Goal: Task Accomplishment & Management: Complete application form

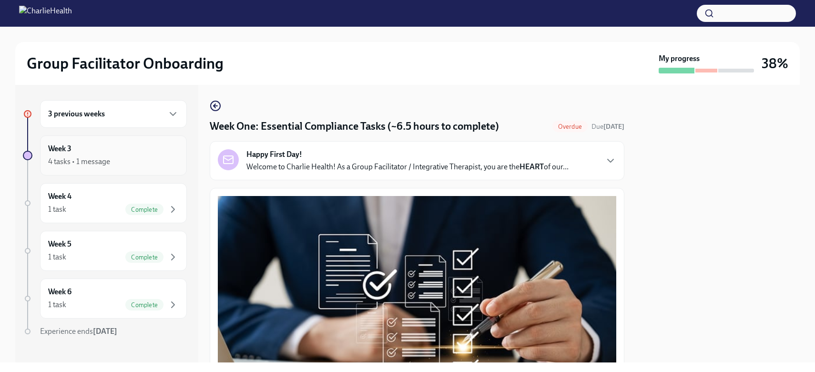
click at [66, 149] on h6 "Week 3" at bounding box center [59, 148] width 23 height 10
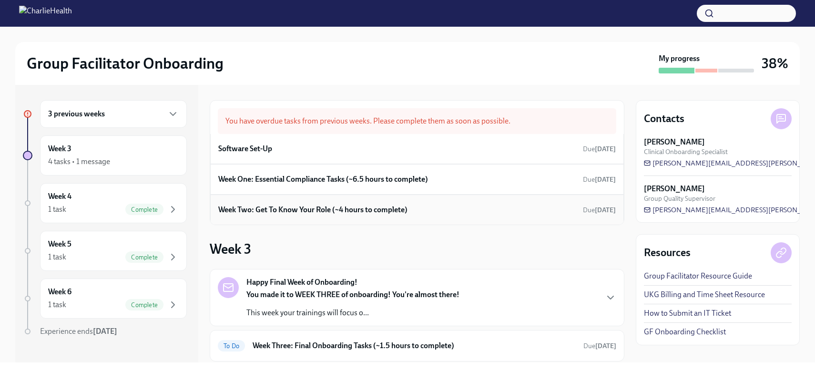
click at [325, 210] on h6 "Week Two: Get To Know Your Role (~4 hours to complete)" at bounding box center [312, 209] width 189 height 10
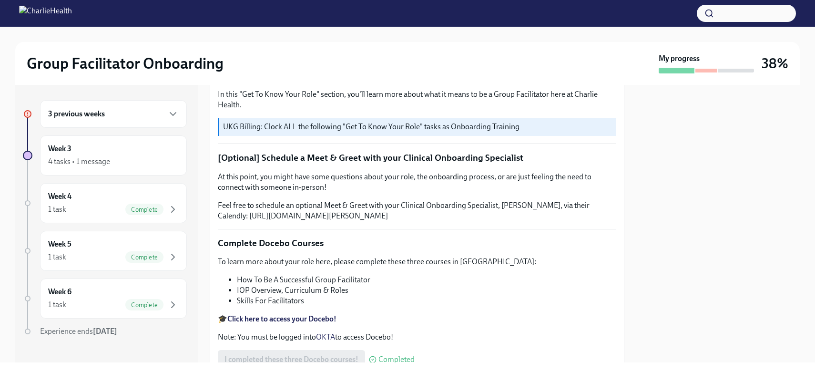
scroll to position [131, 0]
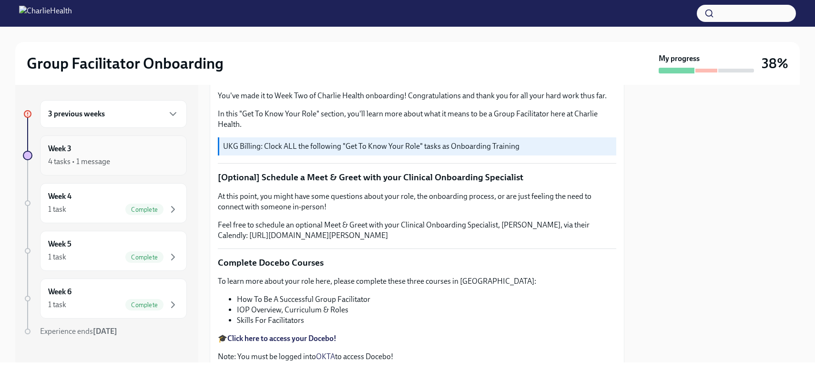
click at [74, 151] on div "Week 3 4 tasks • 1 message" at bounding box center [113, 155] width 131 height 24
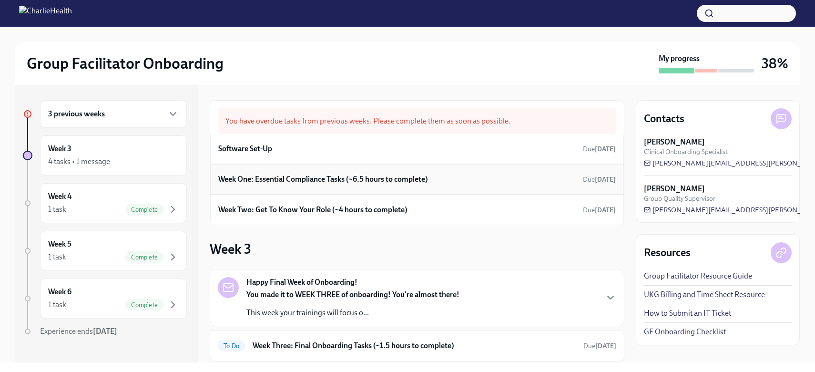
click at [301, 180] on h6 "Week One: Essential Compliance Tasks (~6.5 hours to complete)" at bounding box center [323, 179] width 210 height 10
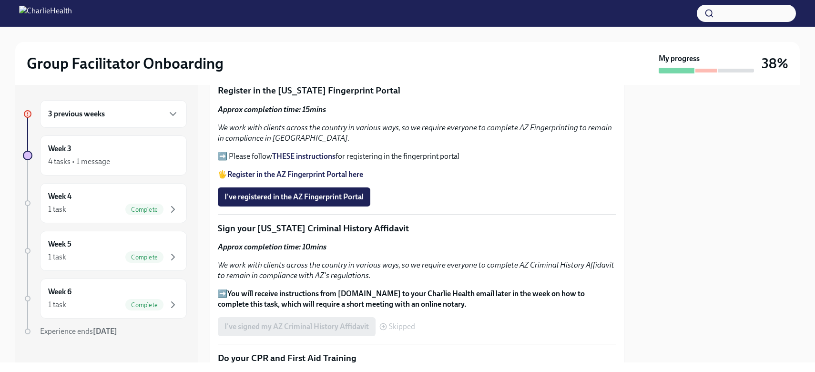
scroll to position [1009, 0]
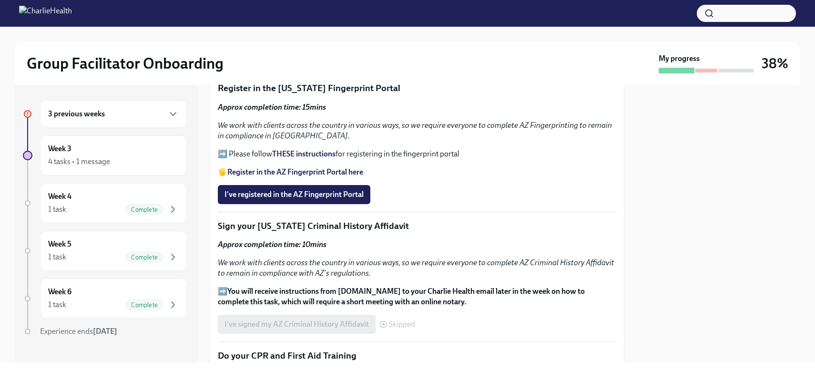
click at [263, 167] on strong "Register in the AZ Fingerprint Portal here" at bounding box center [295, 171] width 136 height 9
click at [313, 190] on span "I've registered in the AZ Fingerprint Portal" at bounding box center [293, 195] width 139 height 10
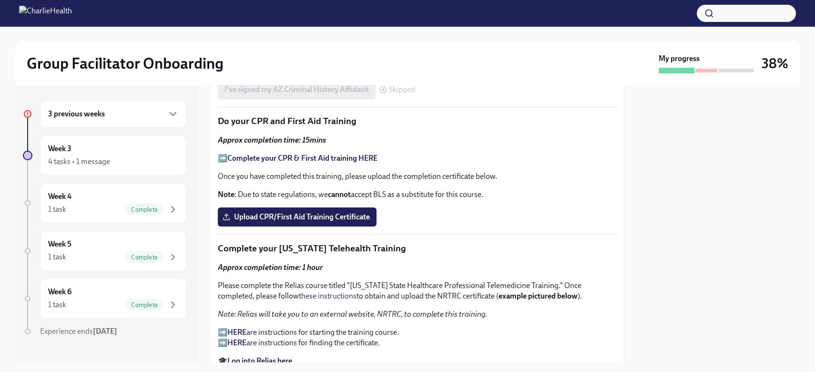
scroll to position [1246, 0]
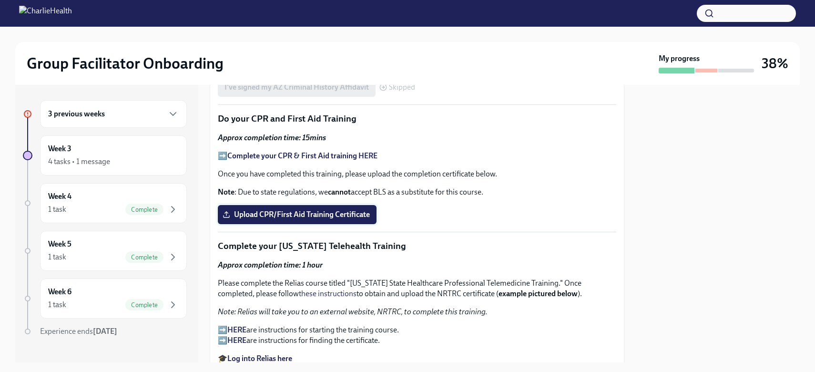
click at [330, 210] on span "Upload CPR/First Aid Training Certificate" at bounding box center [296, 215] width 145 height 10
click at [0, 0] on input "Upload CPR/First Aid Training Certificate" at bounding box center [0, 0] width 0 height 0
click at [258, 210] on span "Upload CPR/First Aid Training Certificate" at bounding box center [296, 215] width 145 height 10
click at [0, 0] on input "Upload CPR/First Aid Training Certificate" at bounding box center [0, 0] width 0 height 0
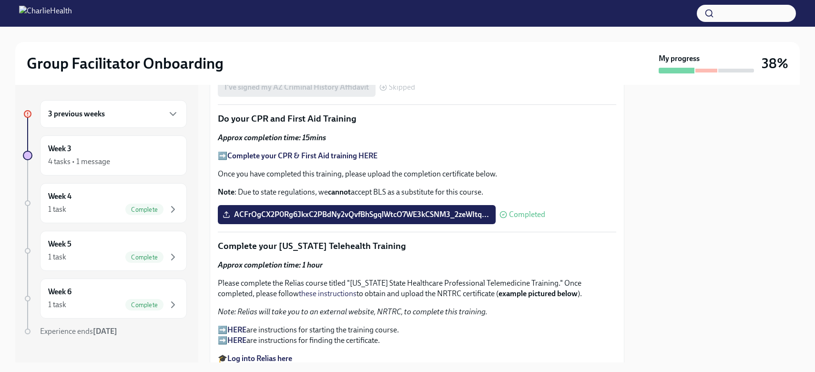
click at [239, 325] on strong "HERE" at bounding box center [236, 329] width 19 height 9
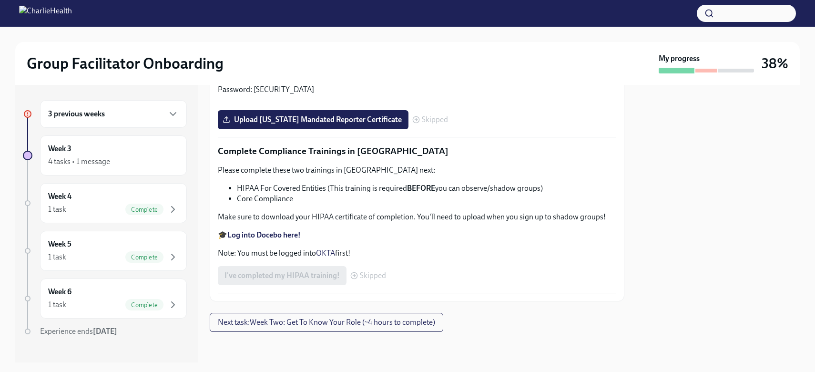
scroll to position [1693, 0]
click at [0, 0] on input "Upload [US_STATE] Telehealth Certificate" at bounding box center [0, 0] width 0 height 0
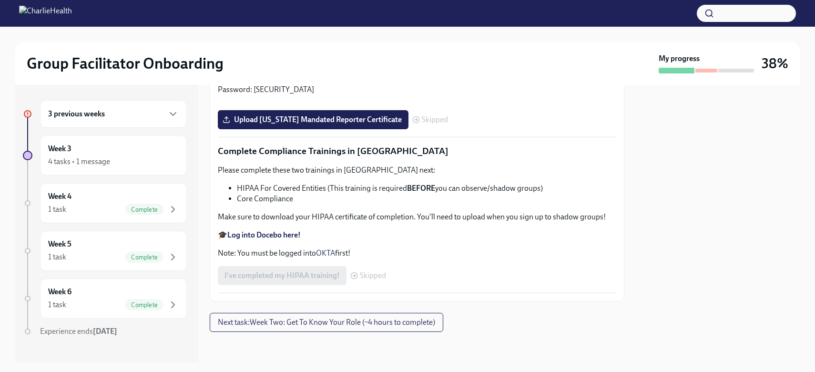
scroll to position [1836, 0]
click at [280, 73] on strong "Log into Relias here" at bounding box center [259, 68] width 65 height 9
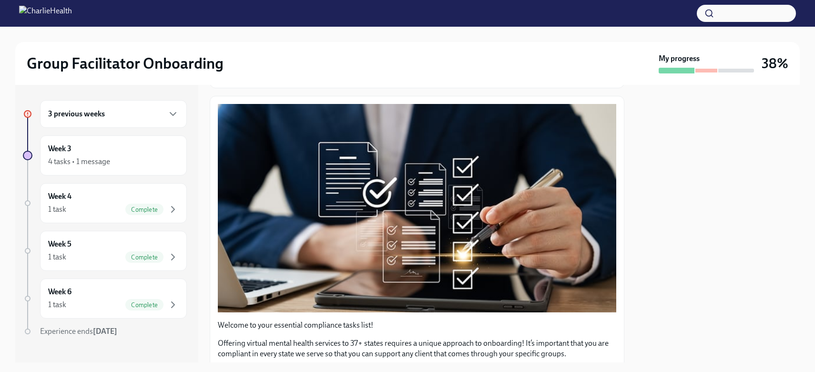
scroll to position [0, 0]
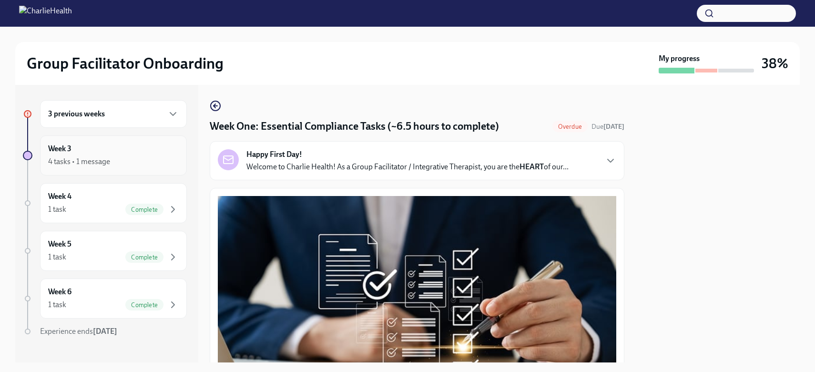
click at [66, 167] on div "Week 3 4 tasks • 1 message" at bounding box center [113, 155] width 147 height 40
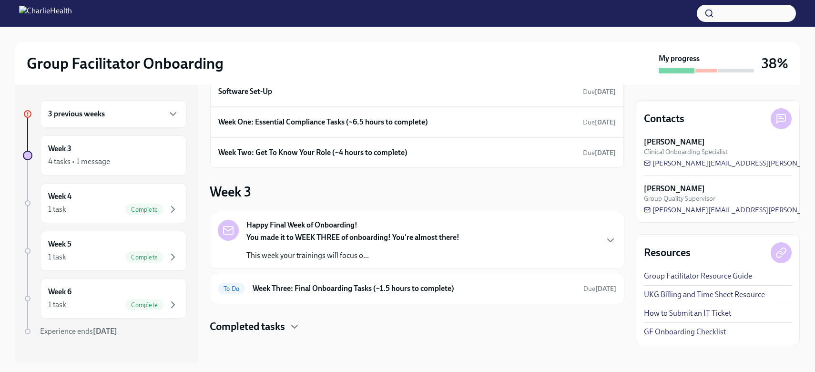
scroll to position [59, 0]
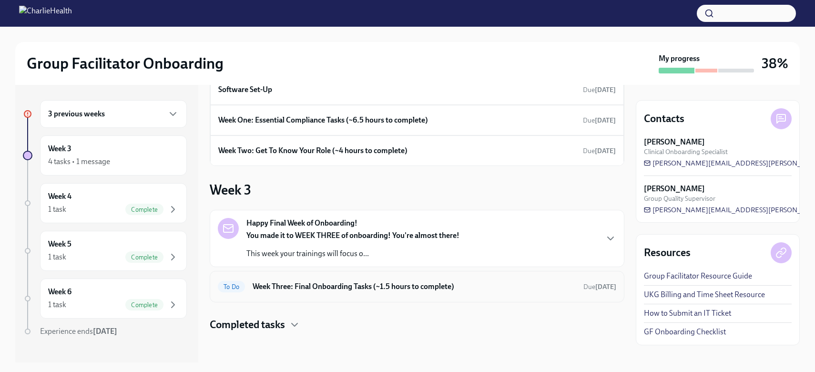
click at [365, 286] on h6 "Week Three: Final Onboarding Tasks (~1.5 hours to complete)" at bounding box center [413, 286] width 323 height 10
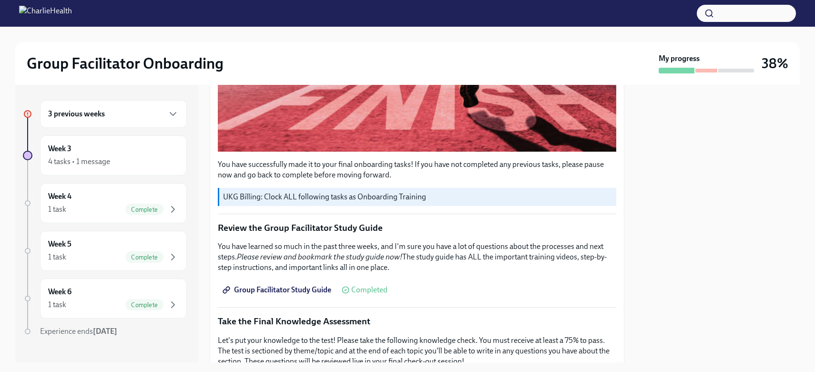
scroll to position [351, 0]
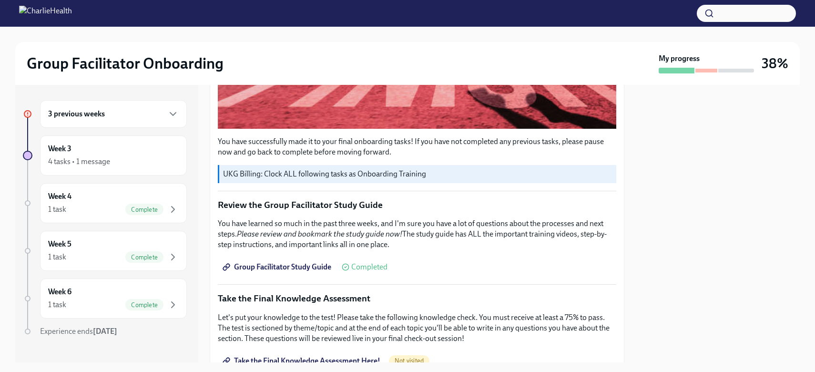
click at [293, 356] on span "Take the Final Knowledge Assessment Here!" at bounding box center [302, 361] width 156 height 10
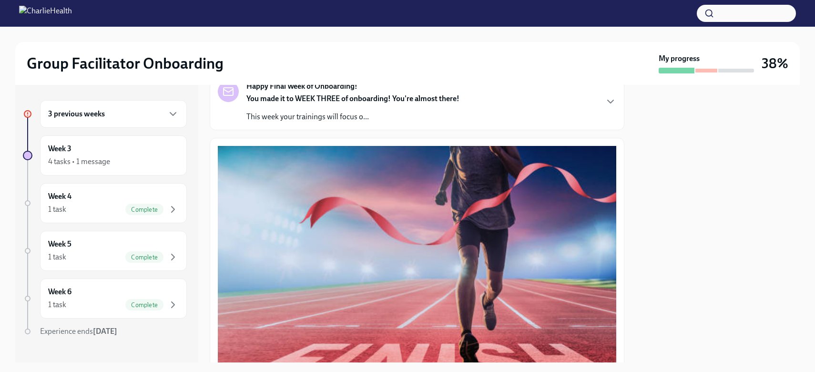
scroll to position [0, 0]
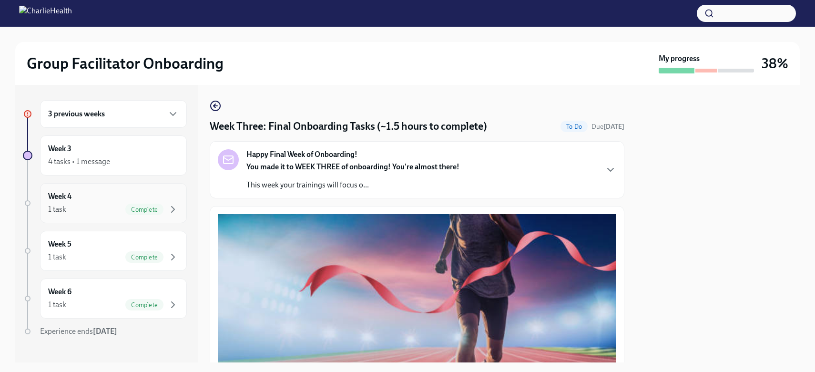
click at [95, 211] on div "1 task Complete" at bounding box center [113, 208] width 131 height 11
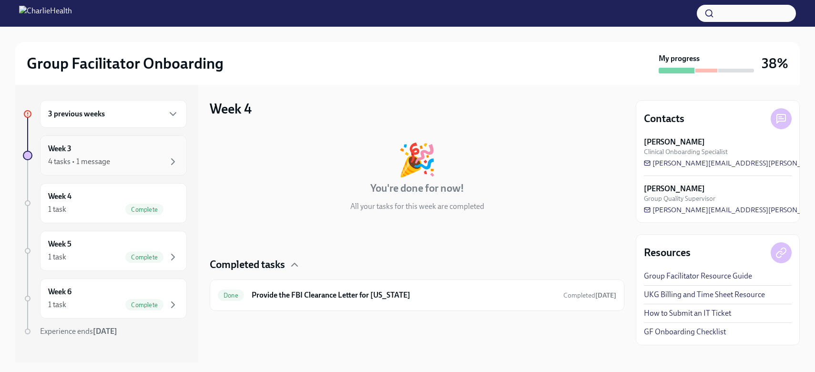
click at [124, 154] on div "Week 3 4 tasks • 1 message" at bounding box center [113, 155] width 131 height 24
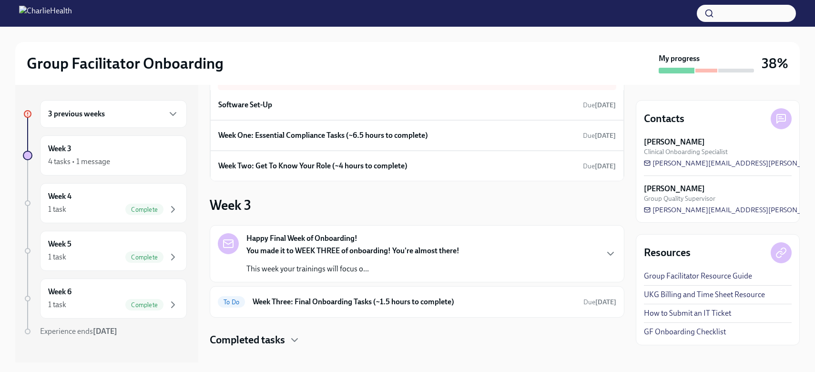
scroll to position [59, 0]
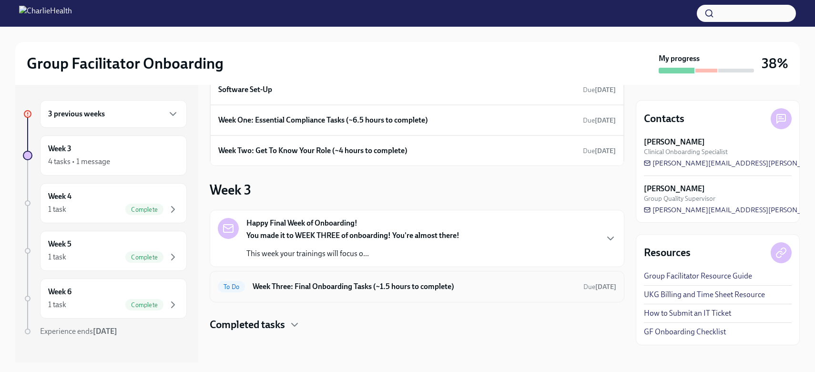
click at [316, 287] on h6 "Week Three: Final Onboarding Tasks (~1.5 hours to complete)" at bounding box center [413, 286] width 323 height 10
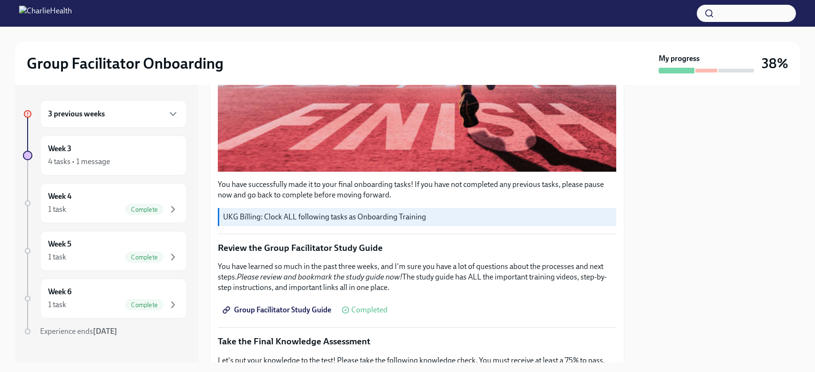
scroll to position [454, 0]
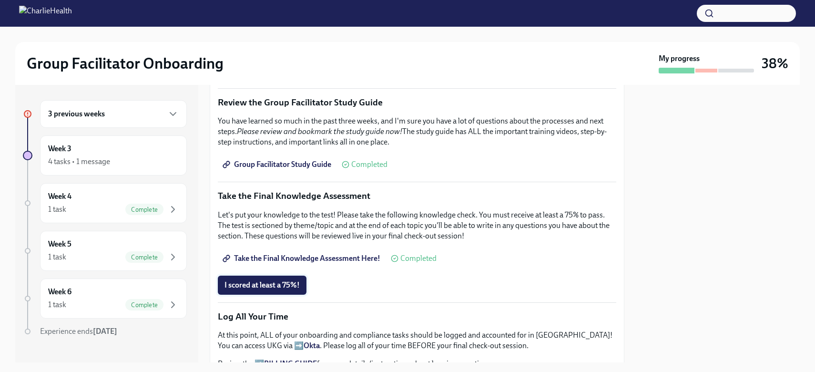
click at [269, 284] on span "I scored at least a 75%!" at bounding box center [261, 285] width 75 height 10
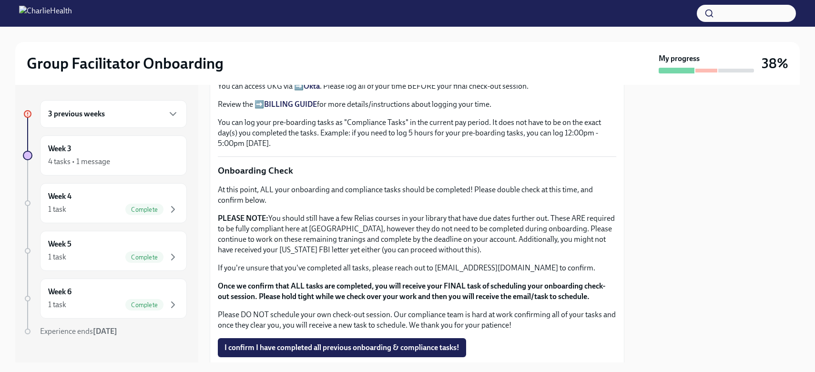
scroll to position [749, 0]
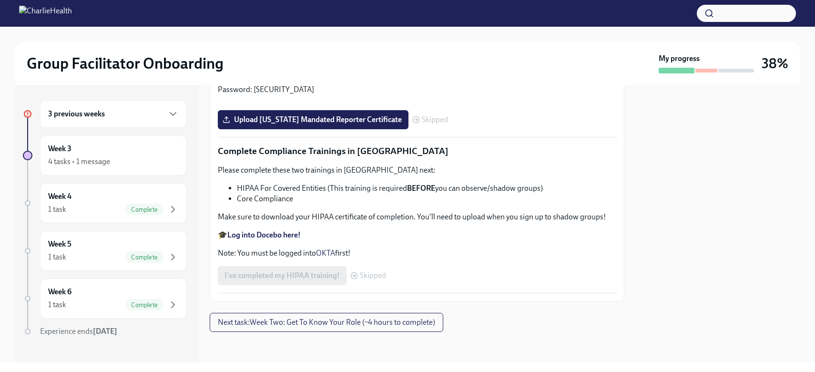
scroll to position [2259, 0]
click at [423, 325] on span "Next task : Week Two: Get To Know Your Role (~4 hours to complete)" at bounding box center [326, 322] width 217 height 10
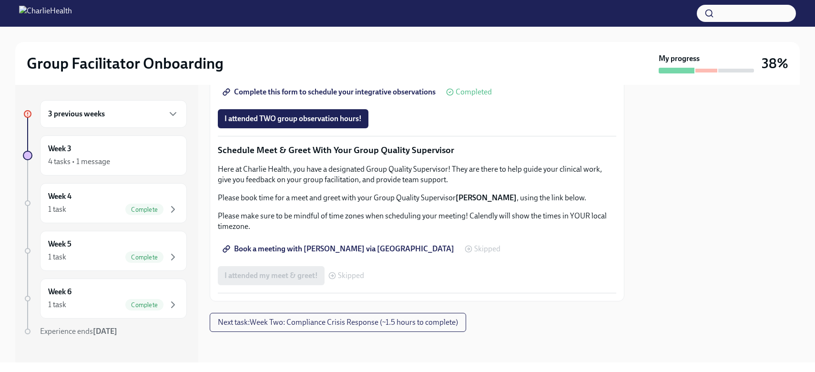
scroll to position [782, 0]
click at [299, 70] on span "Group Observation Instructions" at bounding box center [281, 66] width 114 height 10
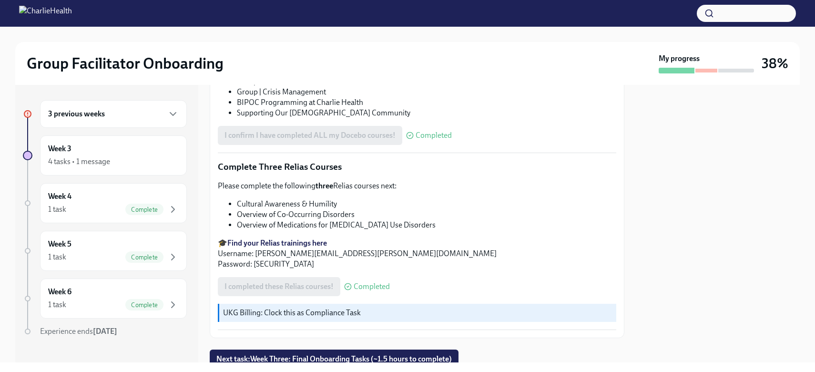
scroll to position [728, 0]
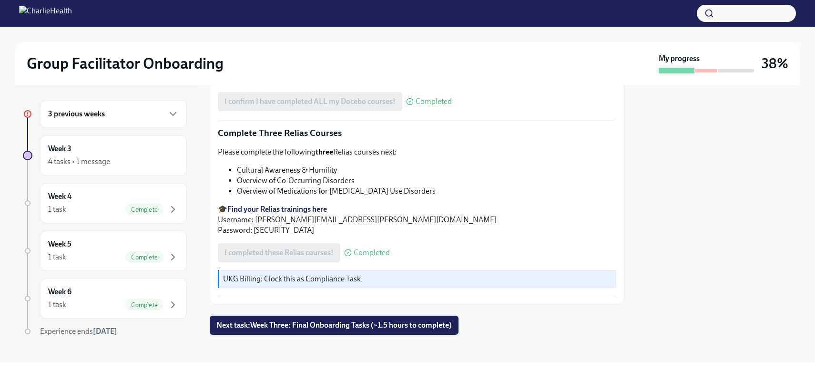
click at [428, 323] on span "Next task : Week Three: Final Onboarding Tasks (~1.5 hours to complete)" at bounding box center [333, 325] width 235 height 10
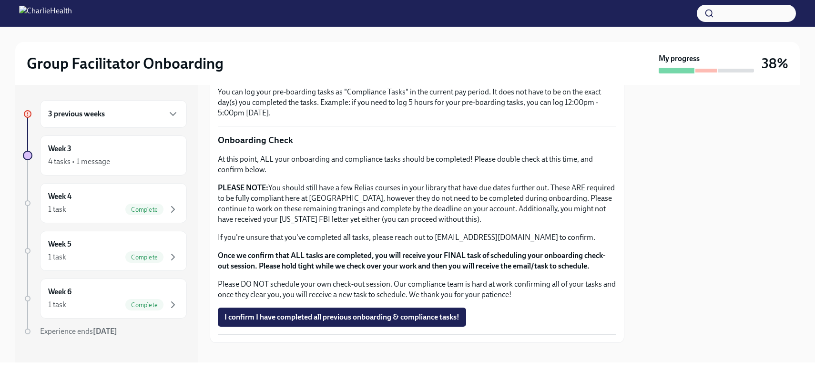
scroll to position [746, 0]
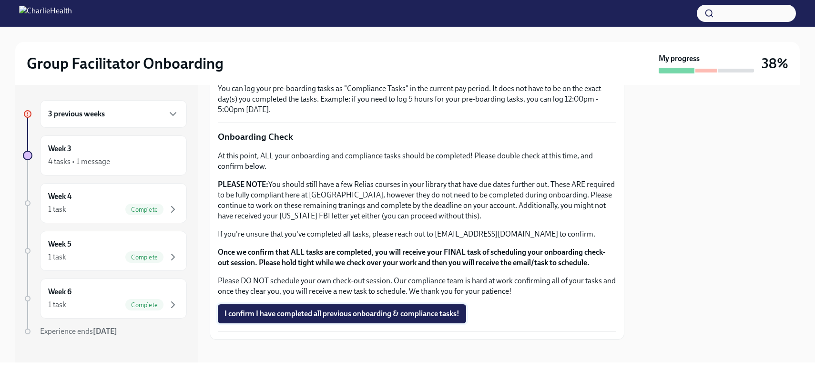
click at [437, 310] on span "I confirm I have completed all previous onboarding & compliance tasks!" at bounding box center [341, 314] width 235 height 10
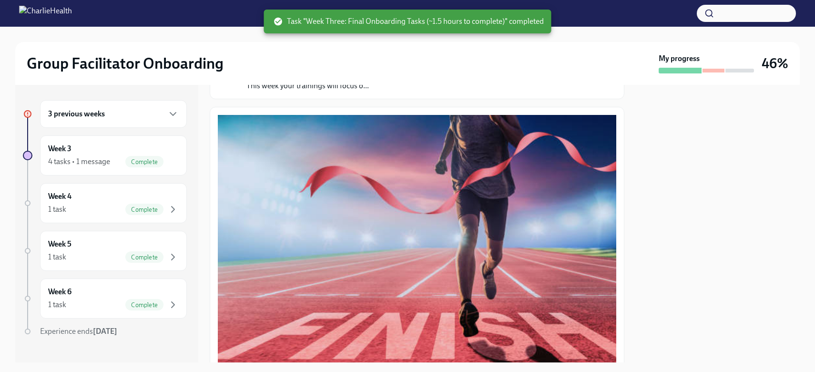
scroll to position [0, 0]
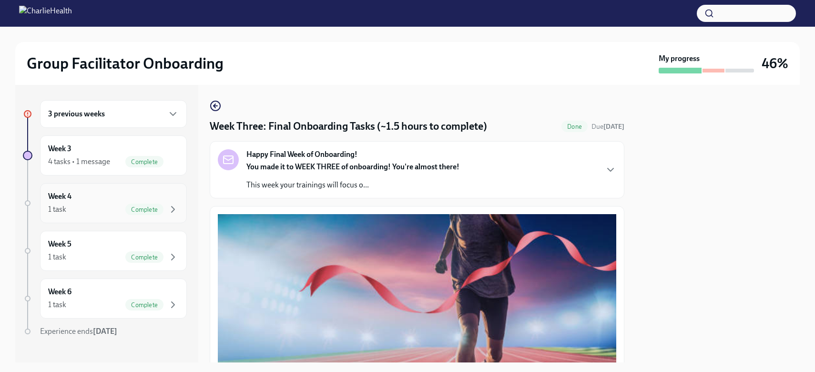
click at [137, 206] on span "Complete" at bounding box center [144, 209] width 38 height 7
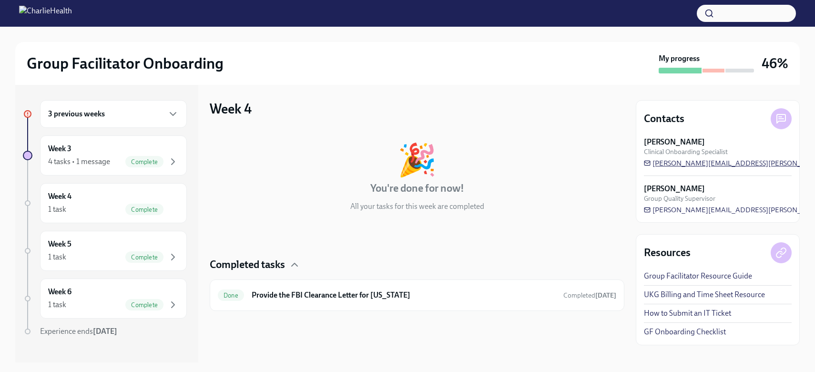
click at [681, 162] on span "[PERSON_NAME][EMAIL_ADDRESS][PERSON_NAME][DOMAIN_NAME]" at bounding box center [763, 163] width 238 height 10
click at [780, 119] on icon at bounding box center [780, 118] width 11 height 11
click at [645, 163] on icon at bounding box center [647, 163] width 7 height 7
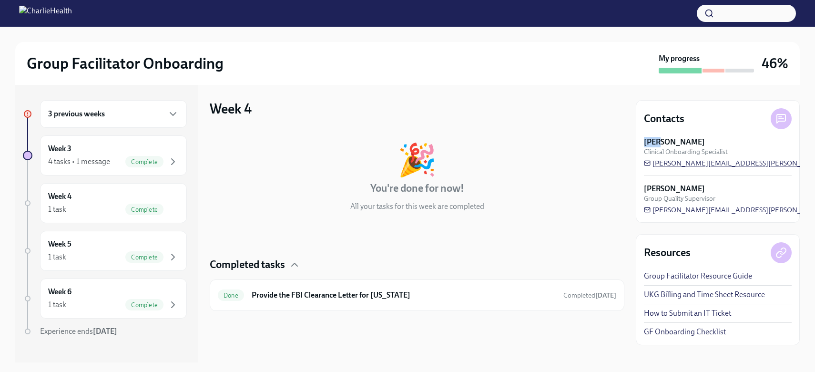
click at [663, 163] on span "[PERSON_NAME][EMAIL_ADDRESS][PERSON_NAME][DOMAIN_NAME]" at bounding box center [763, 163] width 238 height 10
click at [750, 163] on span "[PERSON_NAME][EMAIL_ADDRESS][PERSON_NAME][DOMAIN_NAME]" at bounding box center [763, 163] width 238 height 10
